Goal: Entertainment & Leisure: Consume media (video, audio)

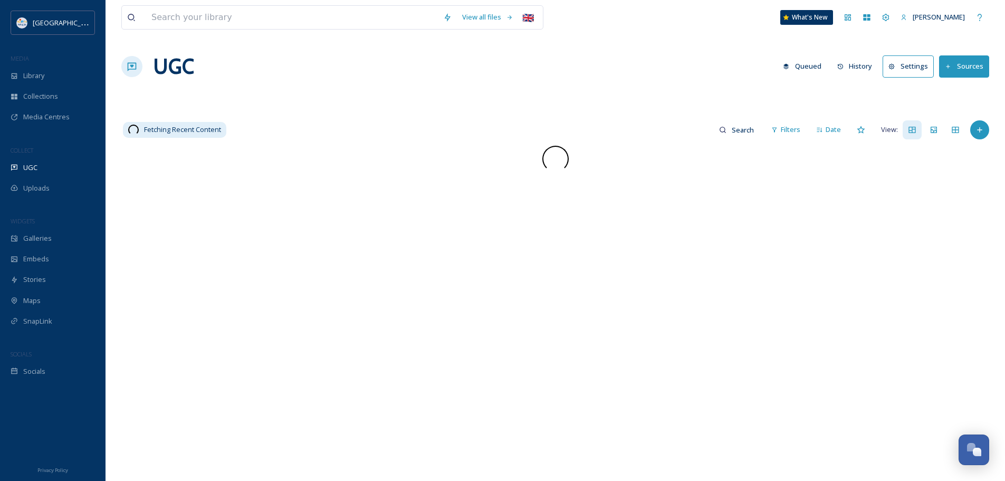
scroll to position [1439, 0]
click at [34, 80] on span "Library" at bounding box center [33, 76] width 21 height 10
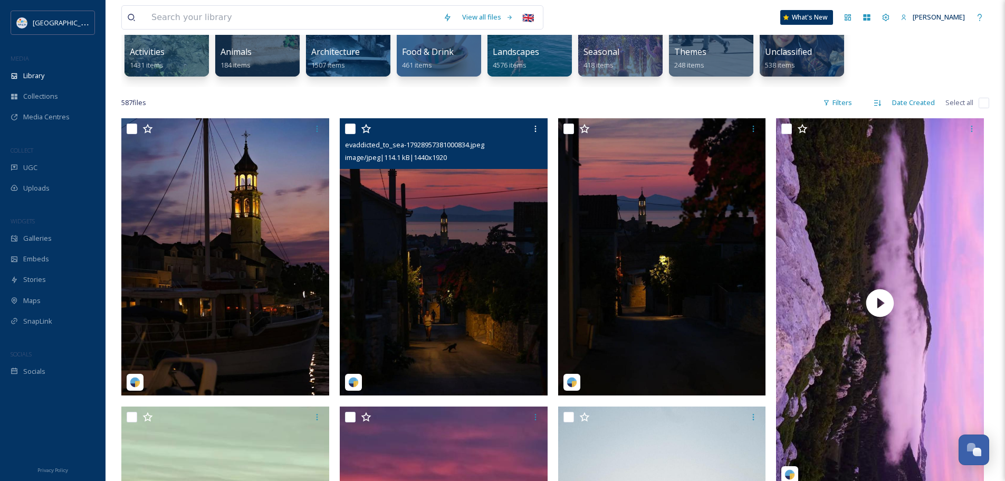
scroll to position [158, 0]
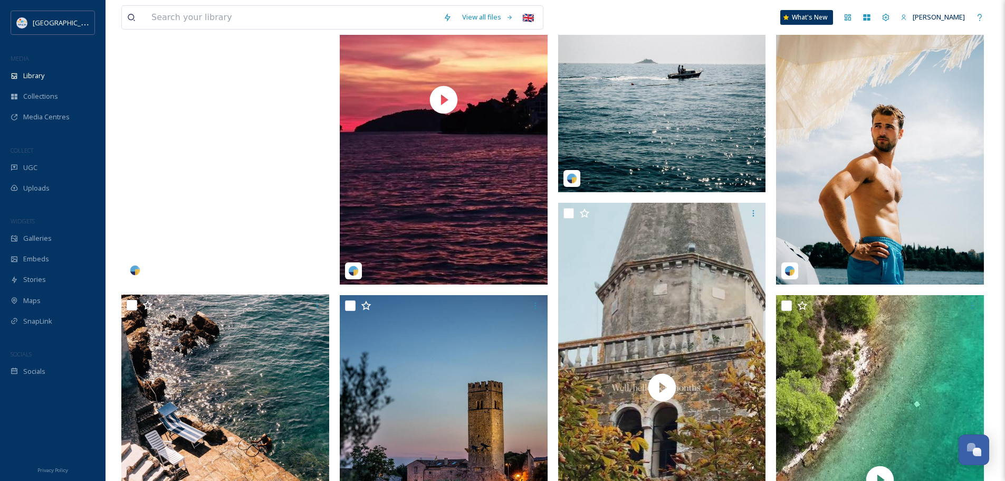
click at [236, 201] on video "losinjprovidenca-17859369474483531.mp4" at bounding box center [225, 99] width 208 height 369
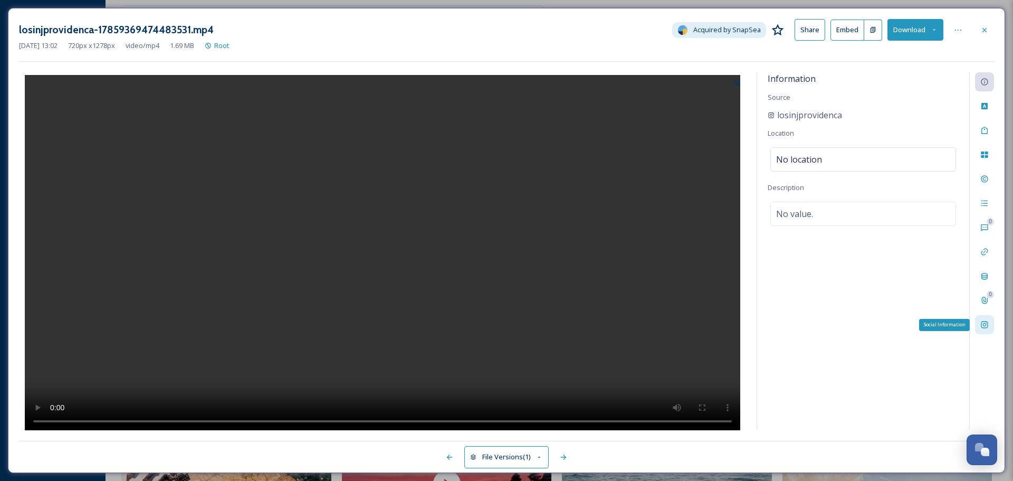
click at [984, 324] on icon at bounding box center [984, 324] width 7 height 7
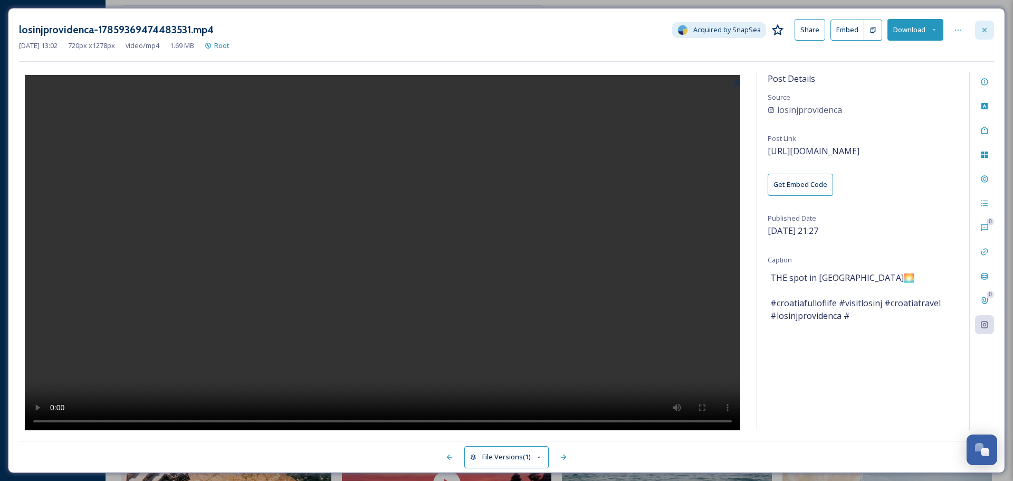
click at [981, 32] on icon at bounding box center [985, 30] width 8 height 8
